Goal: Information Seeking & Learning: Learn about a topic

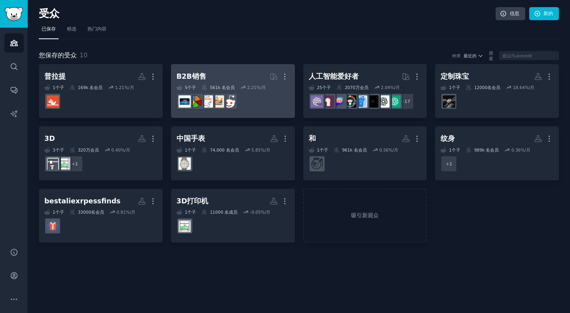
click at [276, 100] on dd "r/B2BSales" at bounding box center [233, 101] width 113 height 22
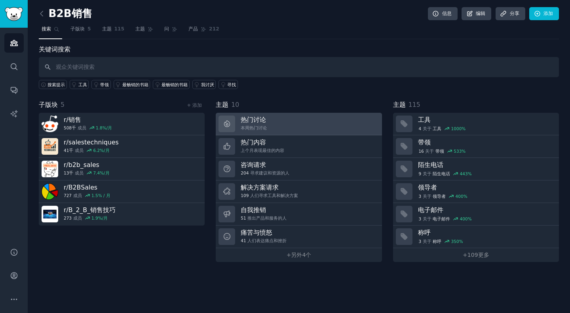
click at [326, 125] on link "热门讨论 本周热门讨论" at bounding box center [299, 124] width 166 height 23
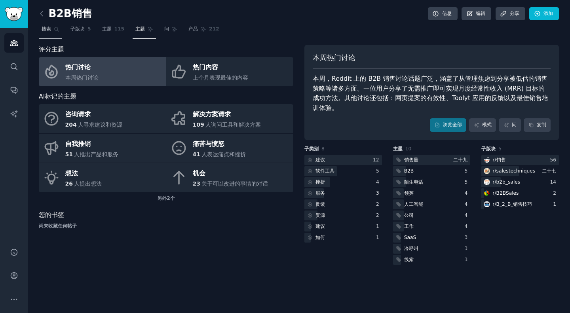
click at [52, 34] on link "搜索" at bounding box center [50, 31] width 23 height 16
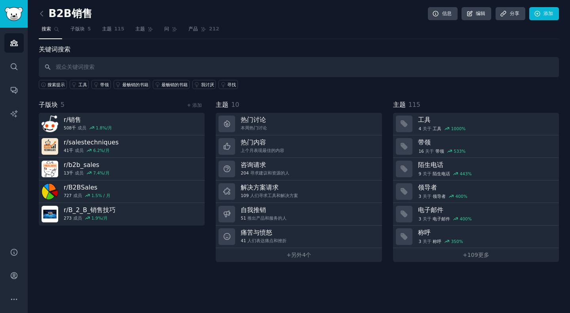
click at [153, 68] on input "text" at bounding box center [299, 67] width 520 height 20
type input "sourcing"
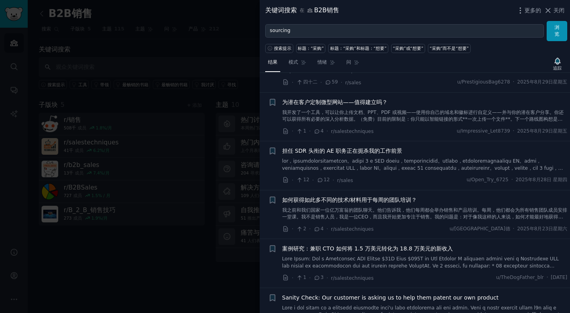
scroll to position [447, 0]
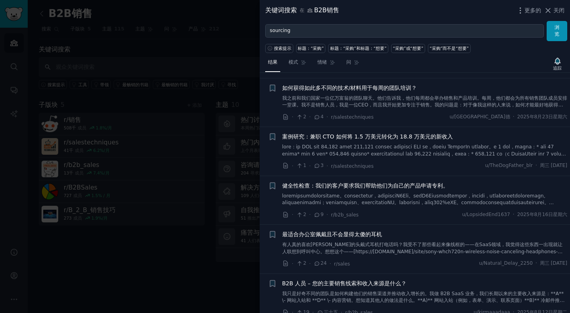
click at [414, 17] on div "关键词搜索 在 B2B销售 更多的 关闭" at bounding box center [415, 10] width 310 height 21
click at [420, 14] on div "关键词搜索 在 B2B销售 更多的 关闭" at bounding box center [414, 11] width 299 height 10
click at [156, 18] on div at bounding box center [285, 156] width 570 height 313
